Goal: Check status: Check status

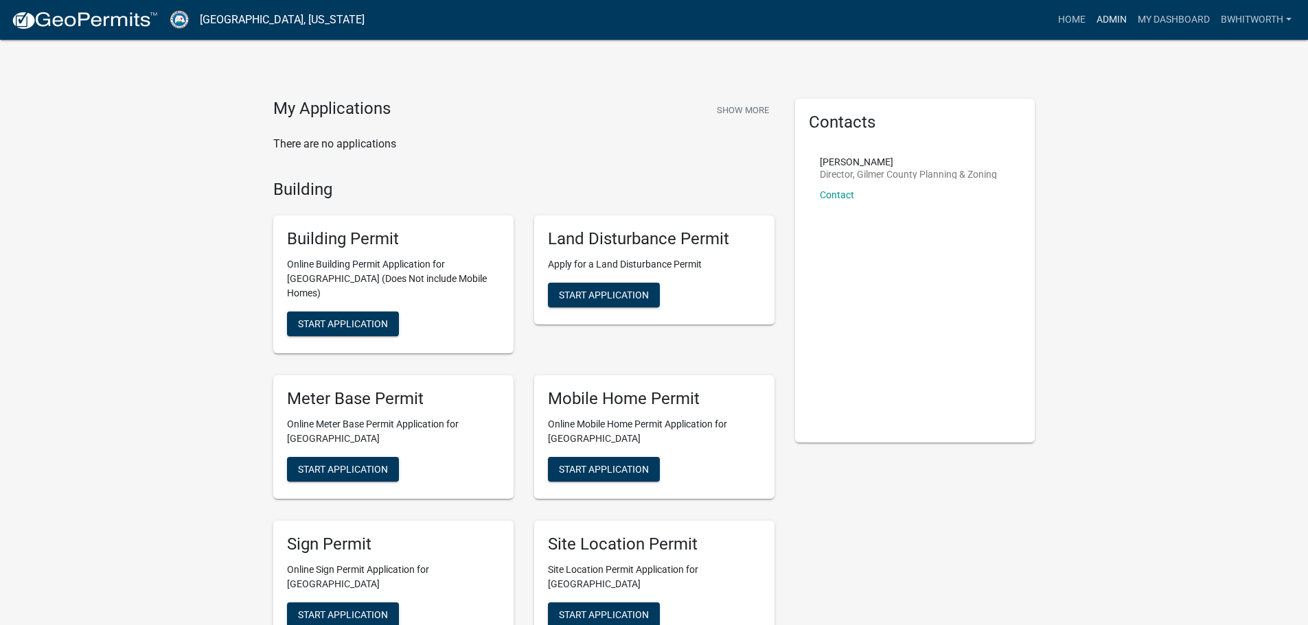
click at [1098, 19] on link "Admin" at bounding box center [1111, 20] width 41 height 26
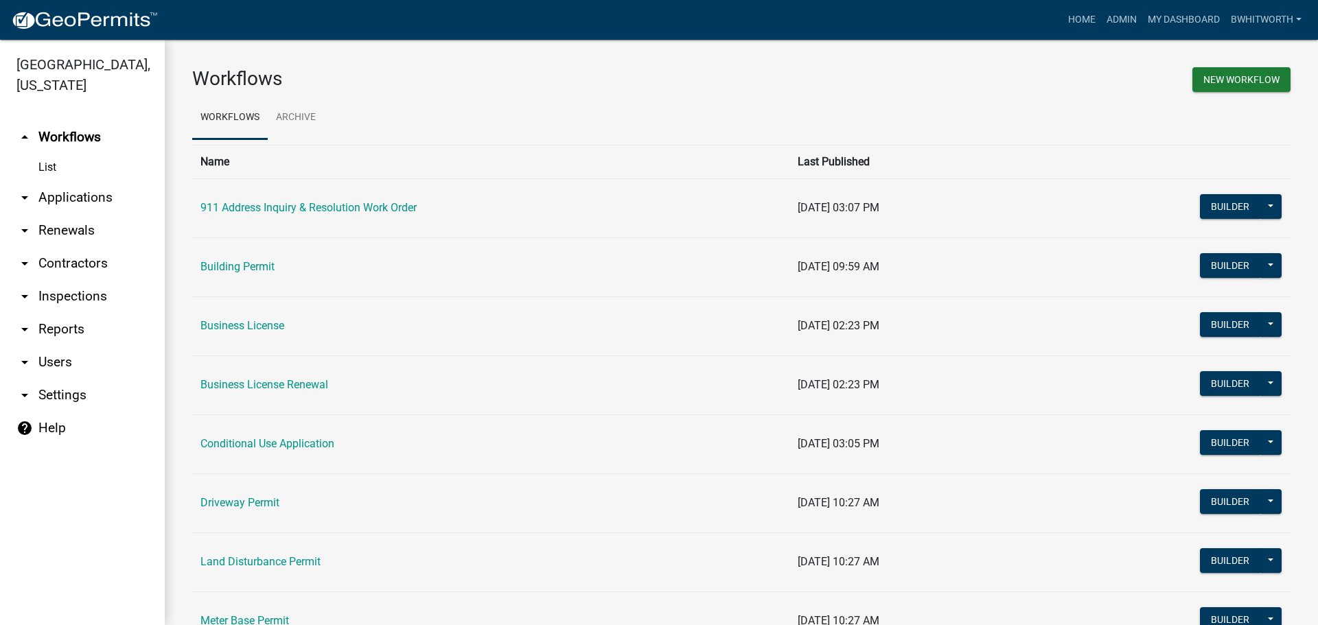
click at [74, 199] on link "arrow_drop_down Applications" at bounding box center [82, 197] width 165 height 33
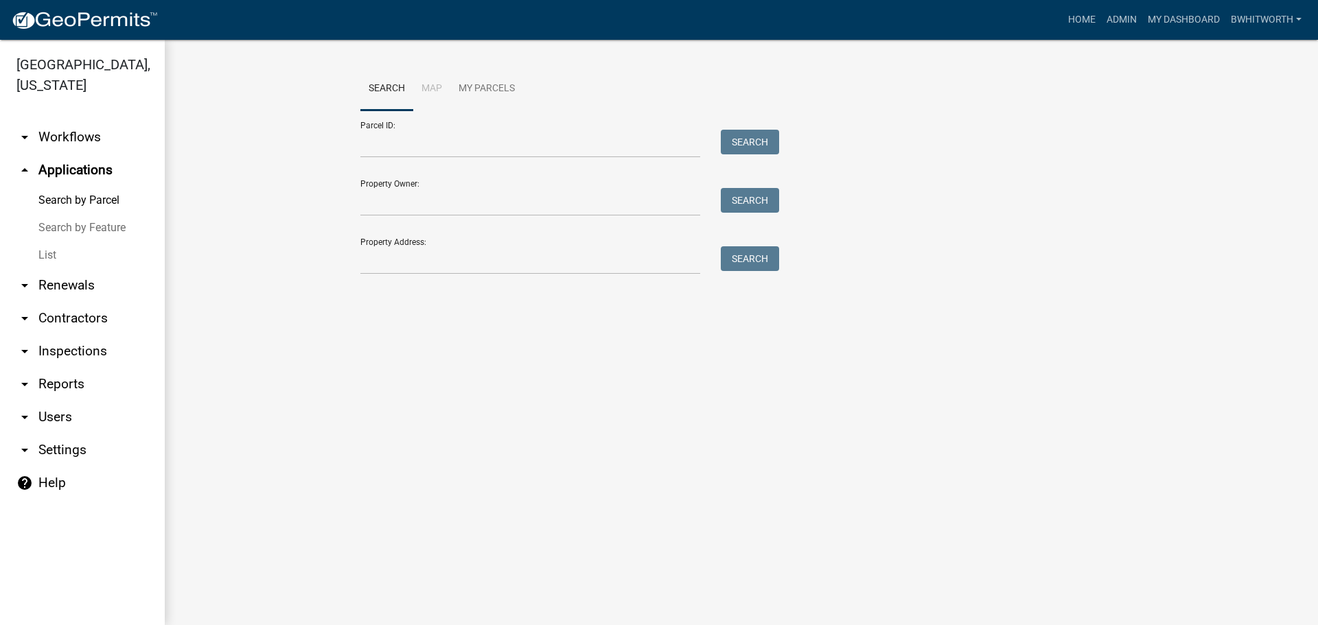
click at [45, 254] on link "List" at bounding box center [82, 255] width 165 height 27
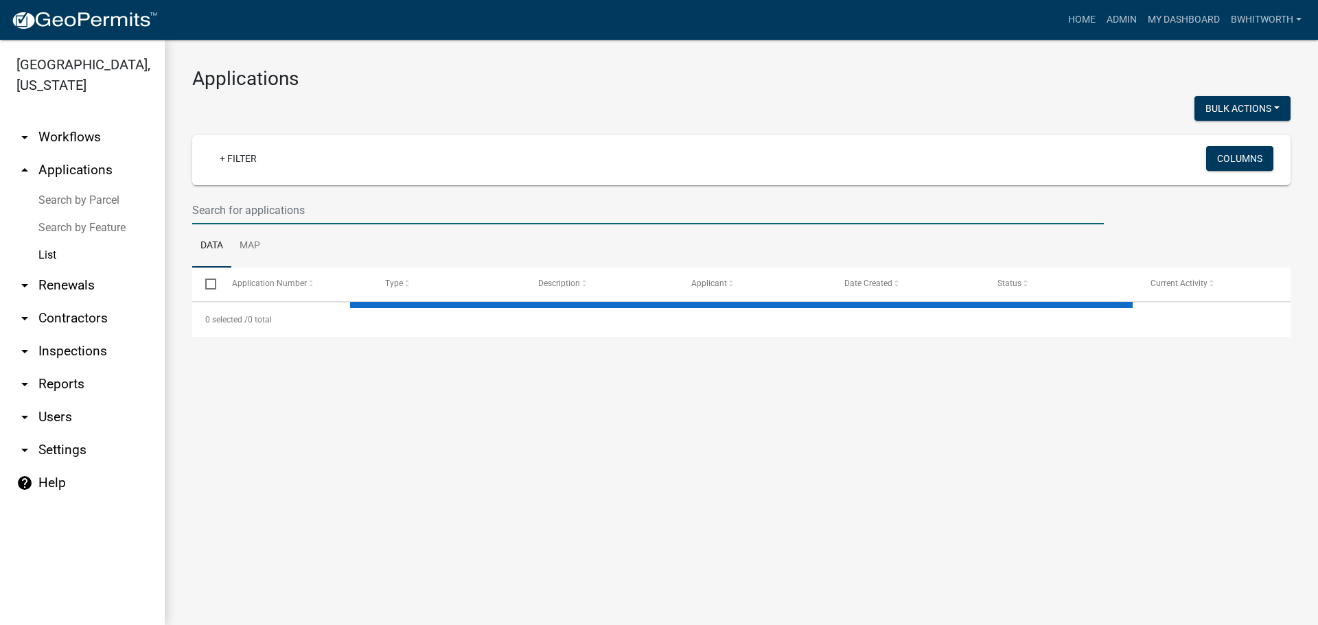
click at [273, 210] on input "text" at bounding box center [648, 210] width 912 height 28
type input "[PERSON_NAME]"
select select "3: 100"
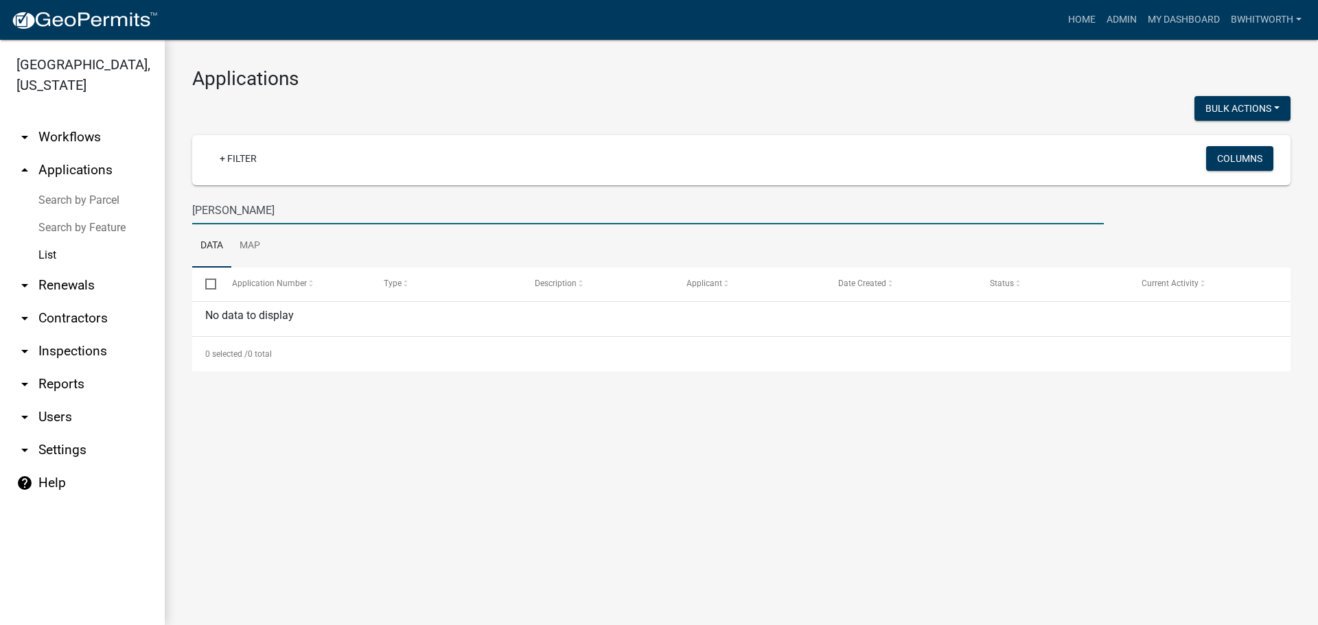
type input "[PERSON_NAME]"
click at [1004, 335] on div "No data to display" at bounding box center [741, 319] width 1098 height 34
